Goal: Find specific fact: Find specific fact

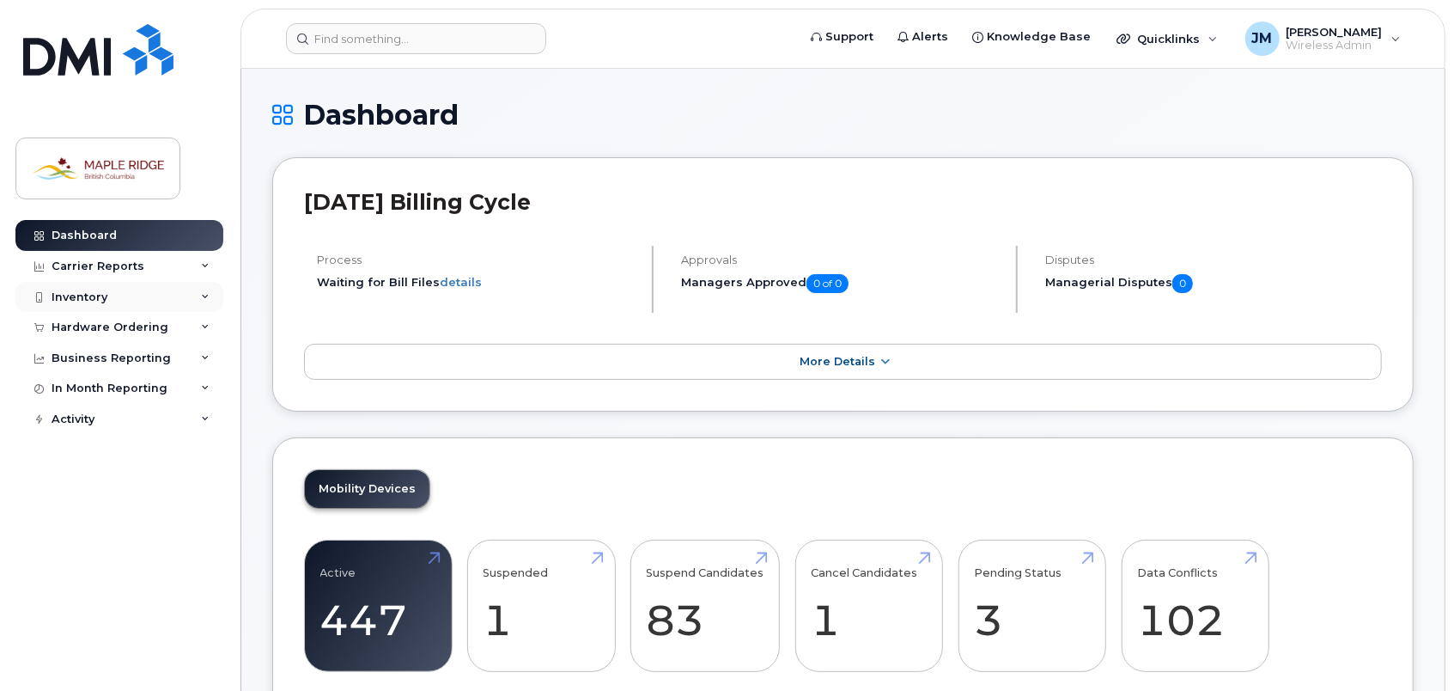
click at [119, 290] on div "Inventory" at bounding box center [119, 297] width 208 height 31
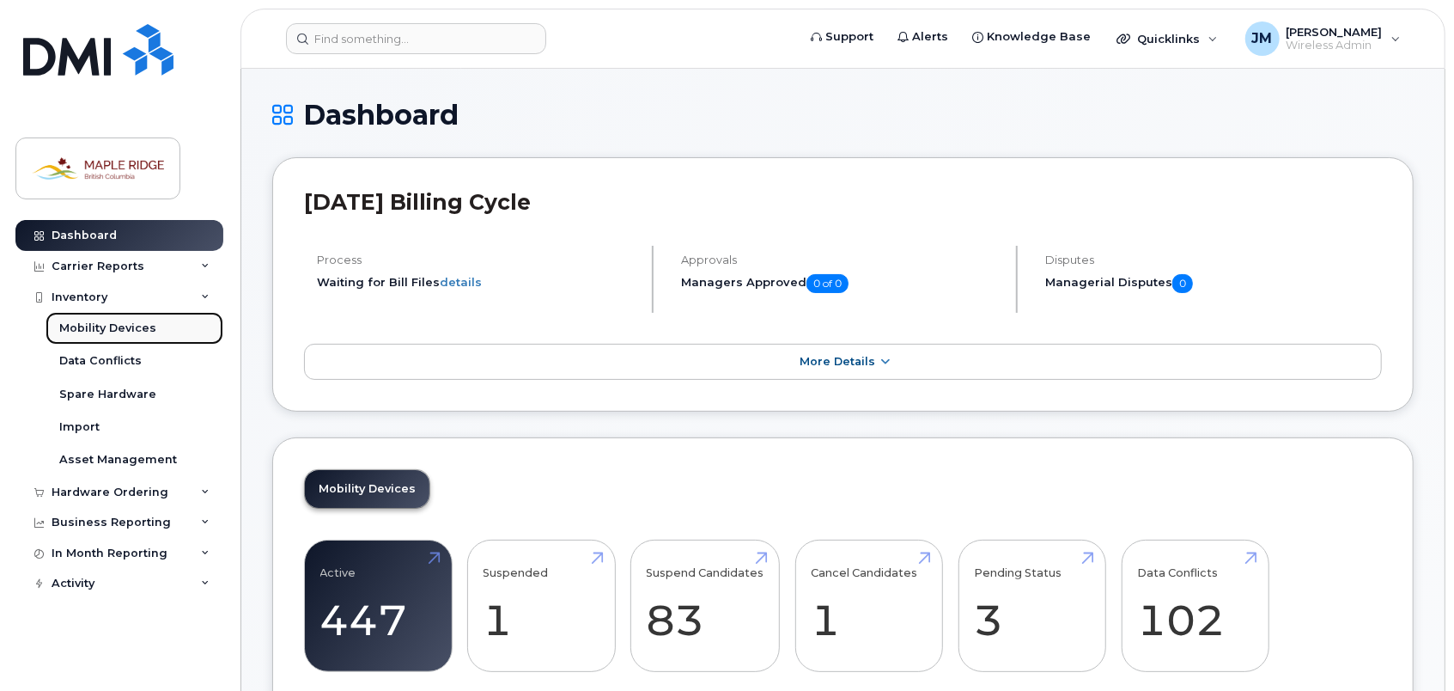
click at [120, 328] on div "Mobility Devices" at bounding box center [107, 327] width 97 height 15
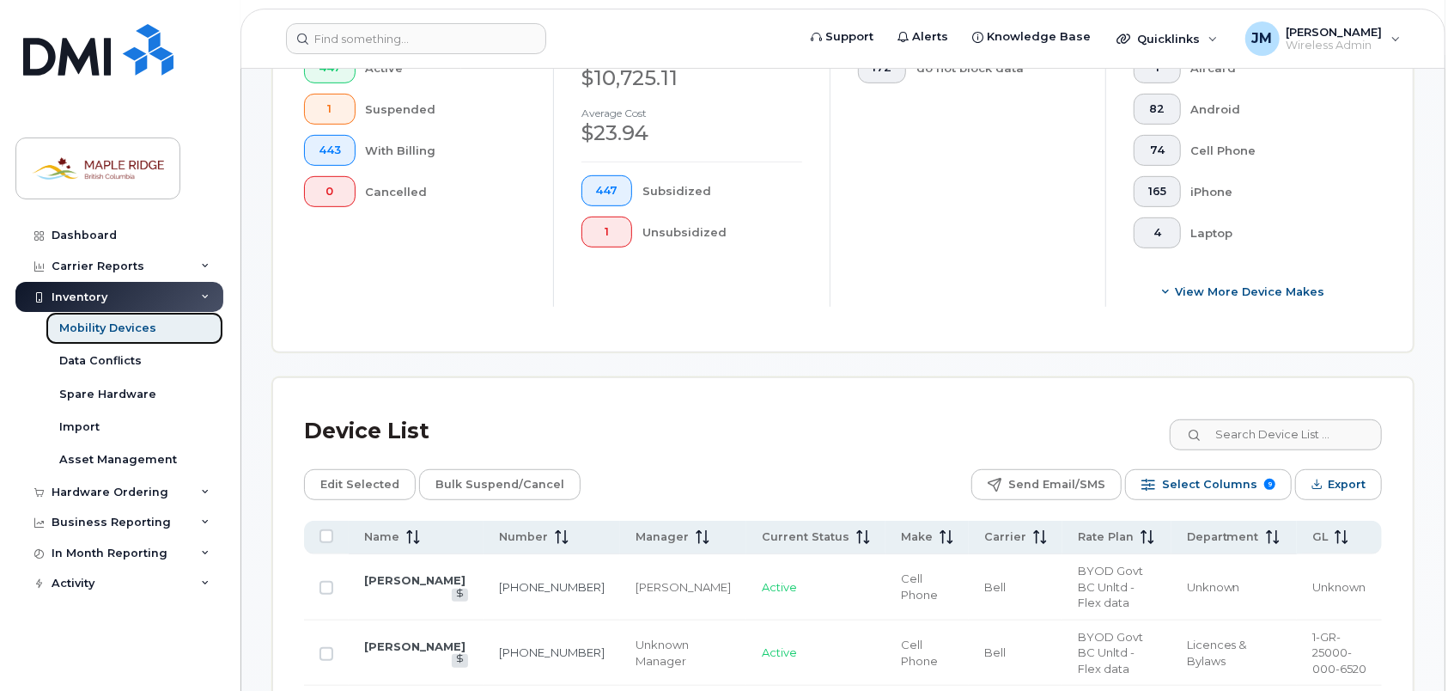
scroll to position [515, 0]
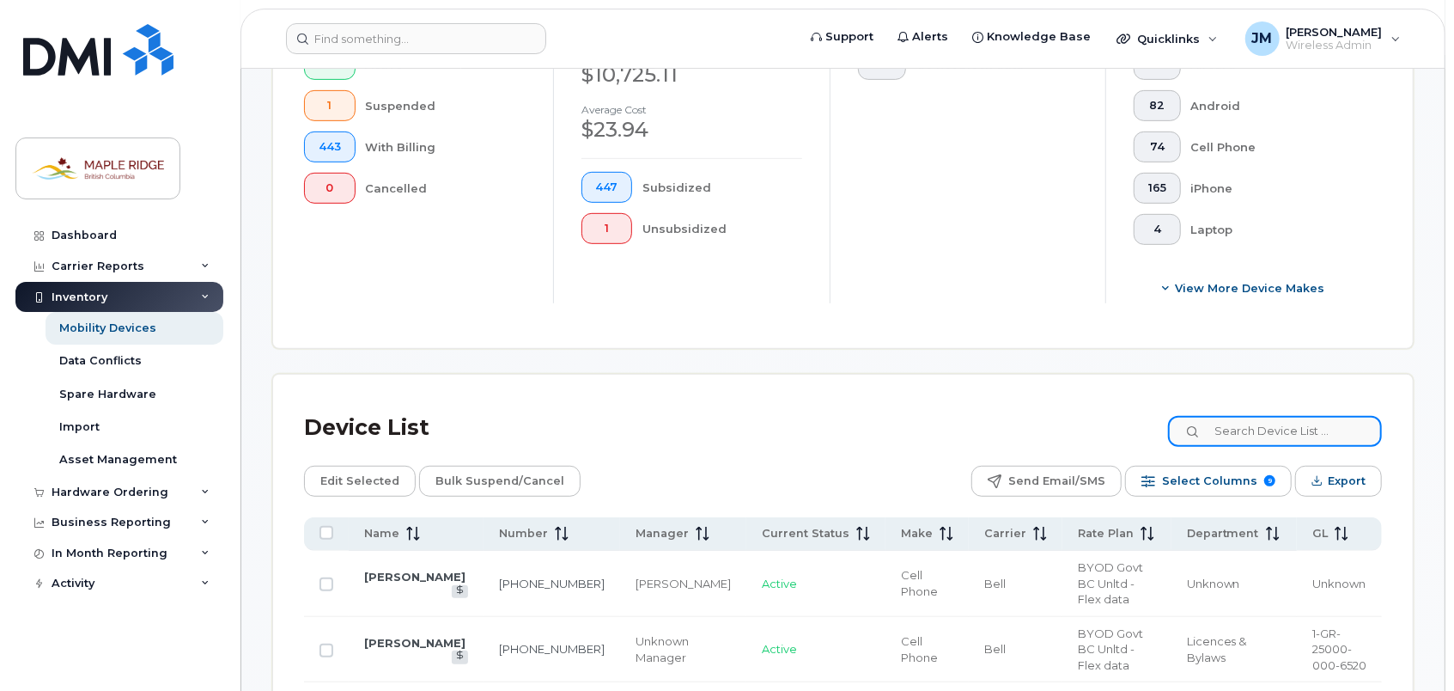
click at [1258, 418] on input at bounding box center [1275, 431] width 214 height 31
paste input "6044677423"
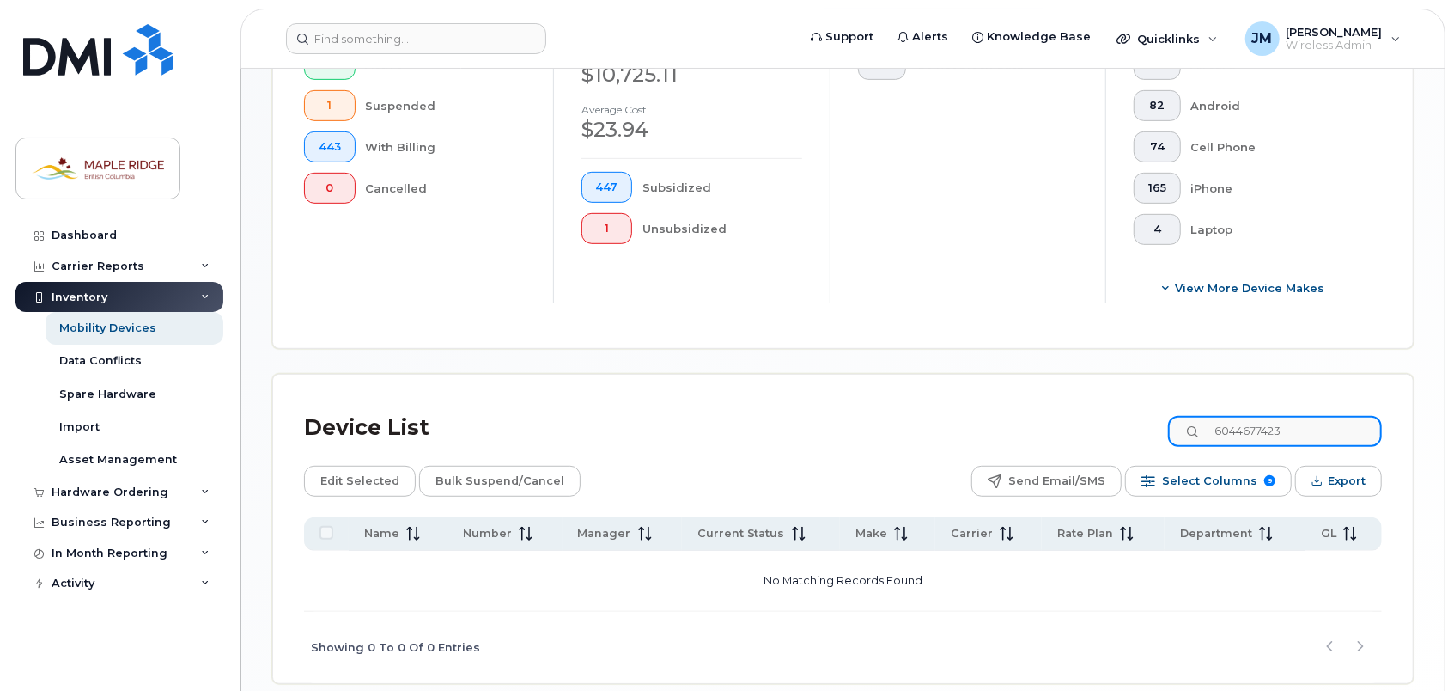
click at [1251, 428] on input "6044677423" at bounding box center [1275, 431] width 214 height 31
click at [1254, 428] on input "6044677423" at bounding box center [1275, 431] width 214 height 31
click at [1279, 429] on input "604-4677423" at bounding box center [1275, 431] width 214 height 31
drag, startPoint x: 1186, startPoint y: 442, endPoint x: 1036, endPoint y: 434, distance: 150.5
click at [1036, 434] on div "Device List 604-467-7423" at bounding box center [843, 427] width 1078 height 45
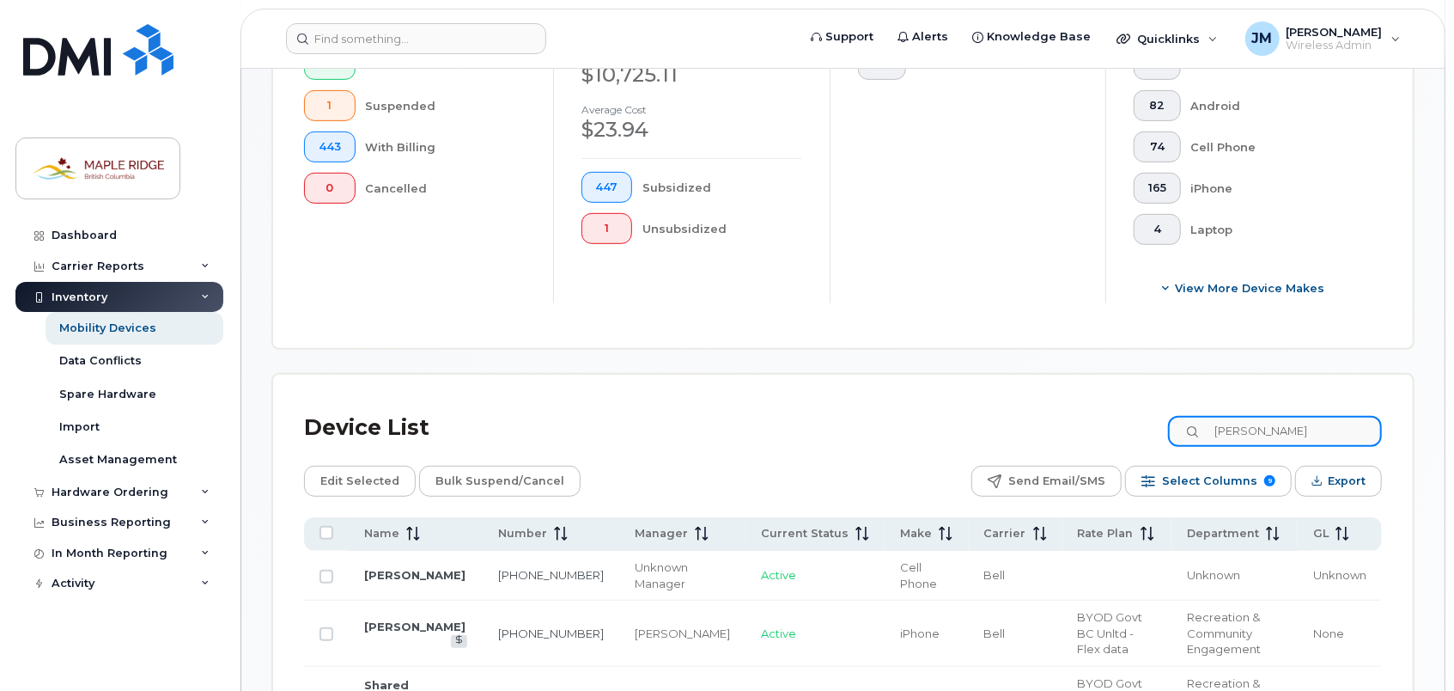
type input "tonya"
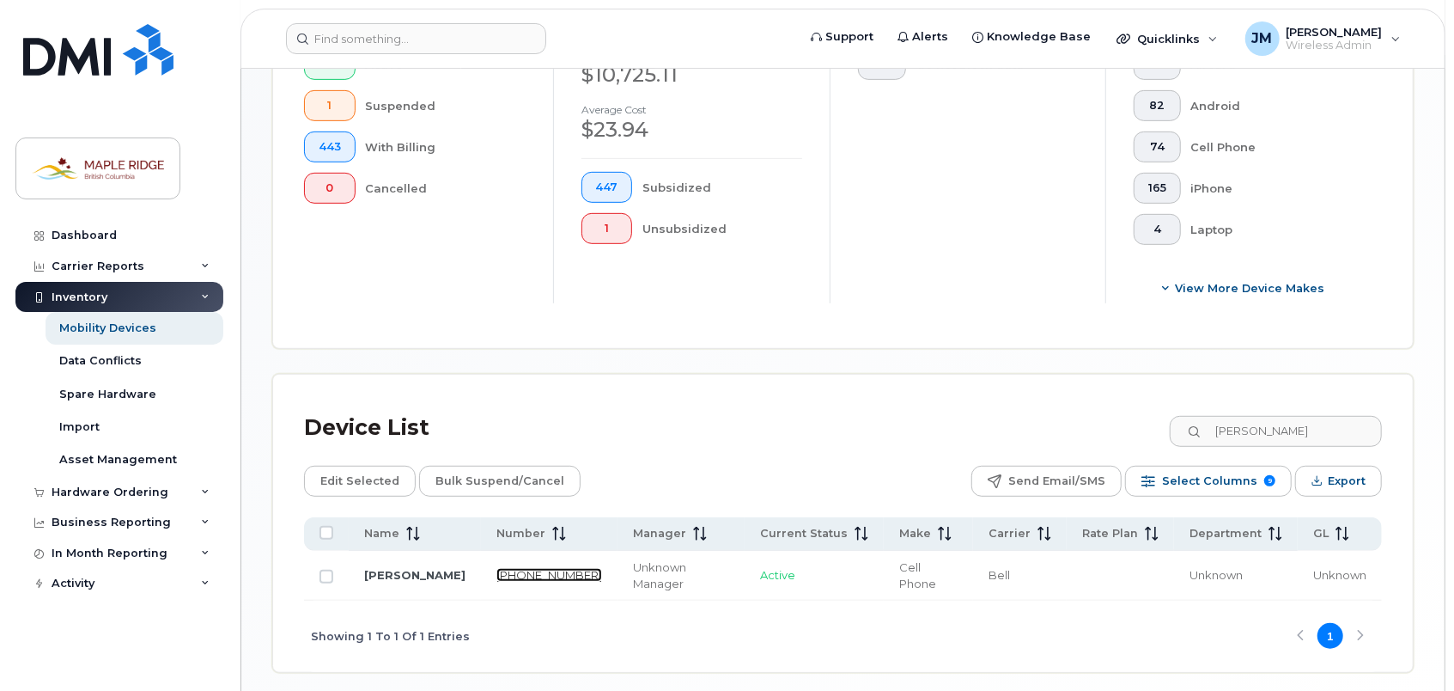
click at [503, 568] on link "236-501-9513" at bounding box center [550, 575] width 106 height 14
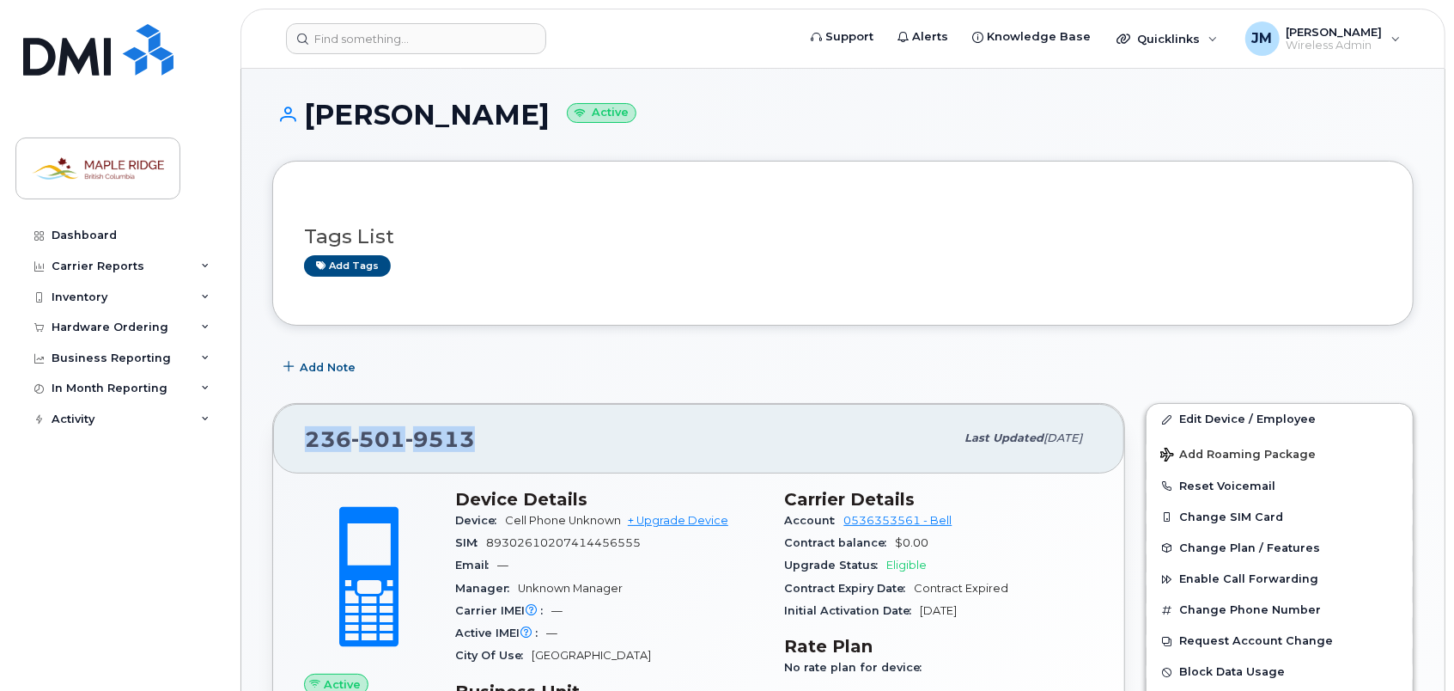
drag, startPoint x: 305, startPoint y: 436, endPoint x: 472, endPoint y: 431, distance: 167.6
click at [472, 431] on div "[PHONE_NUMBER]" at bounding box center [629, 438] width 649 height 36
copy span "[PHONE_NUMBER]"
